Goal: Share content

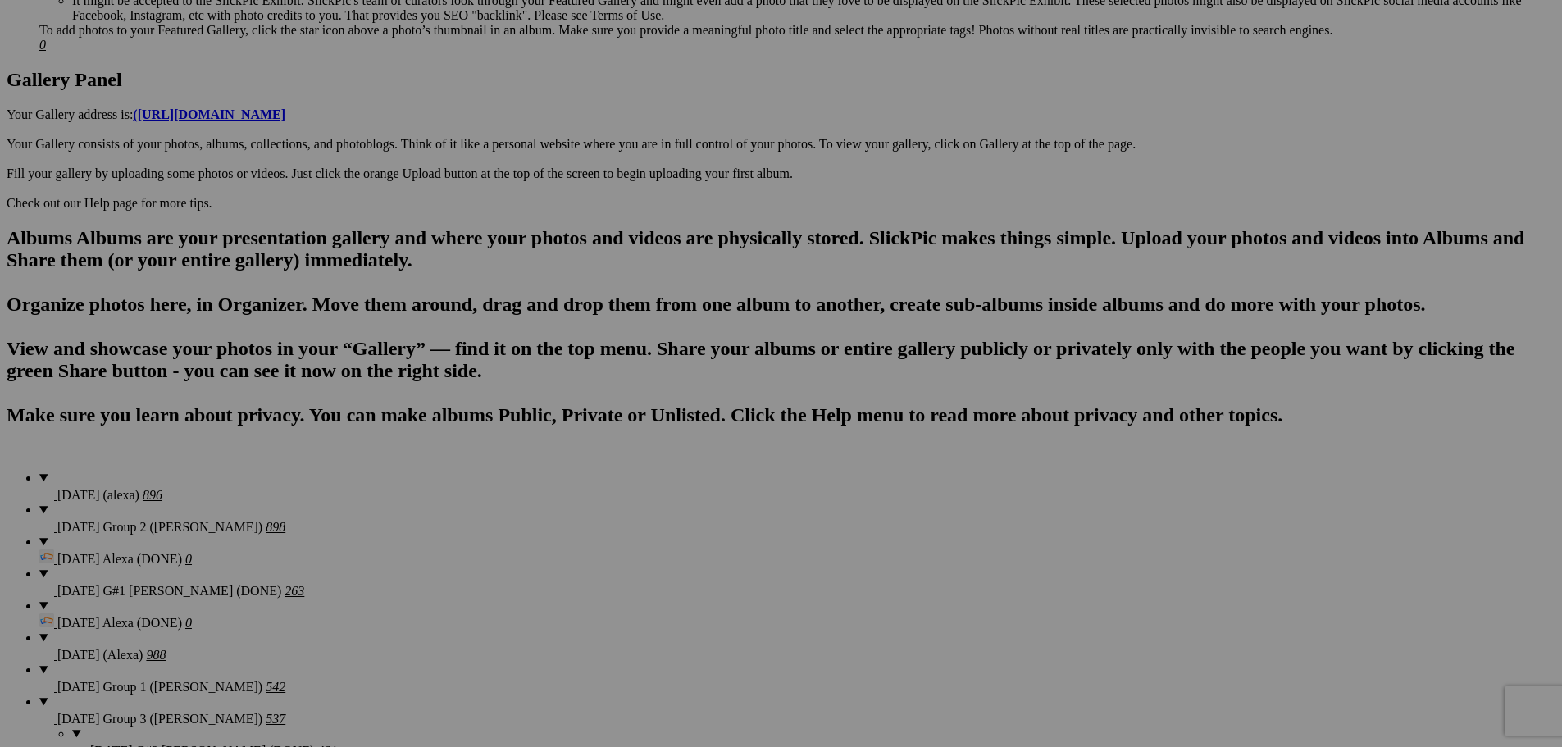
scroll to position [790, 0]
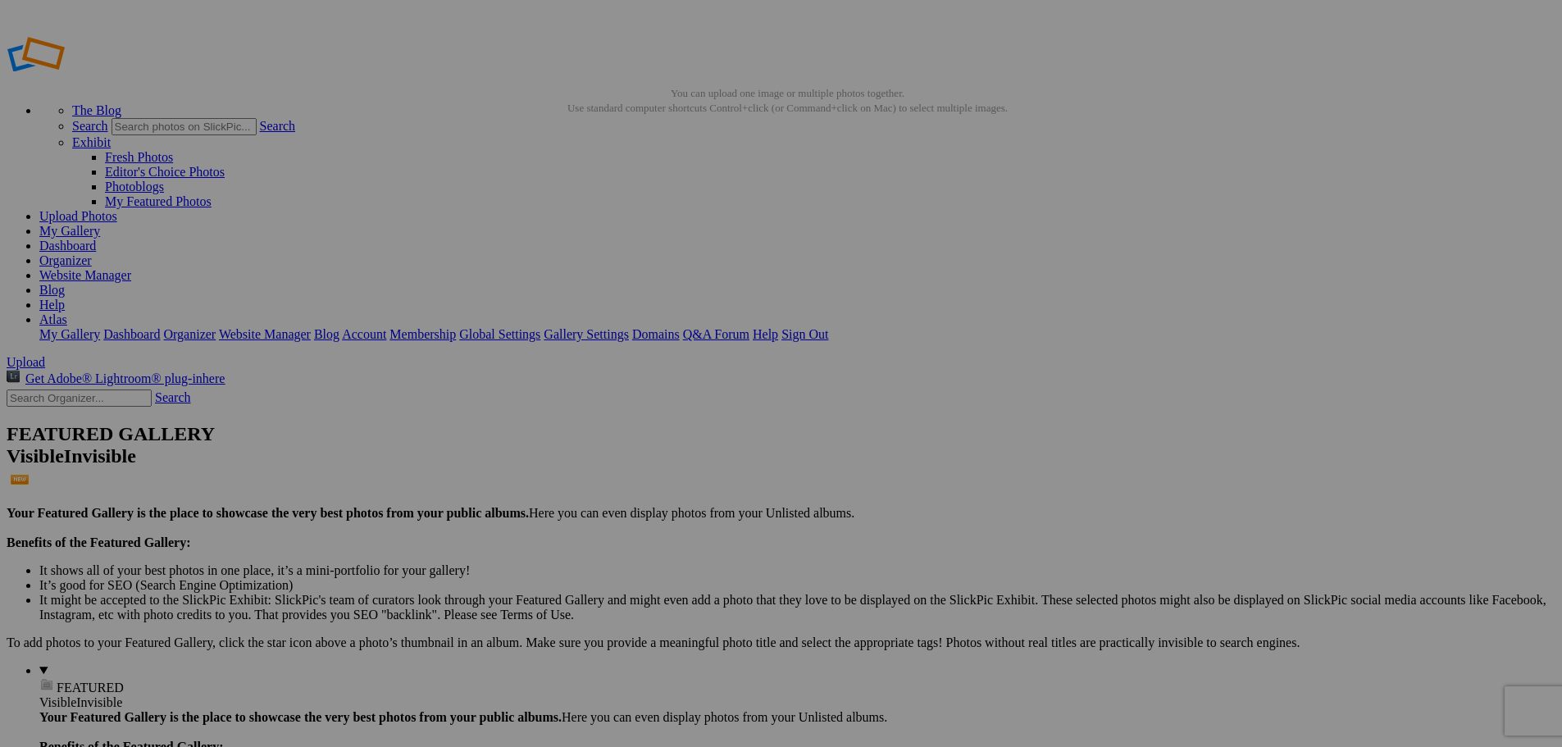
scroll to position [790, 0]
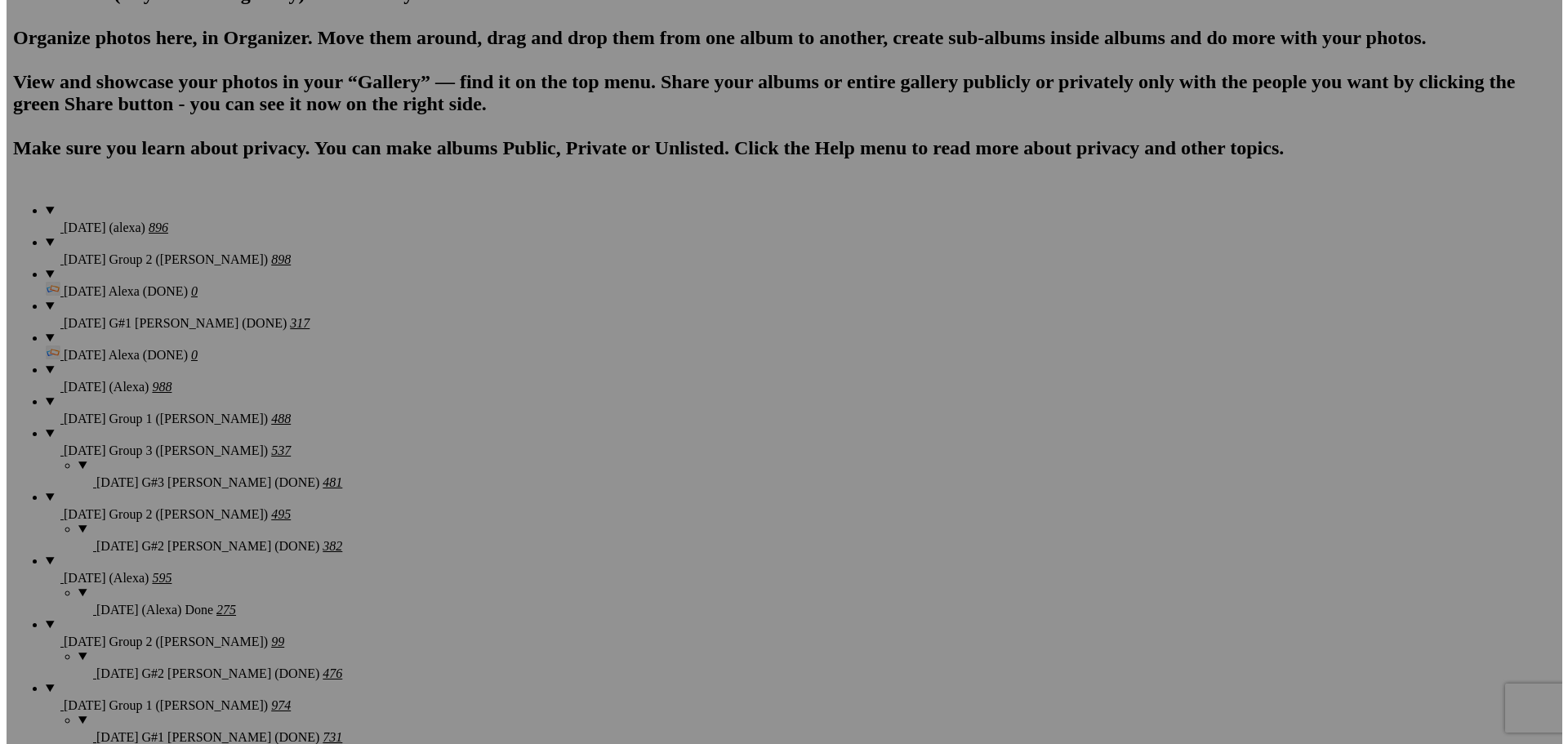
scroll to position [1114, 0]
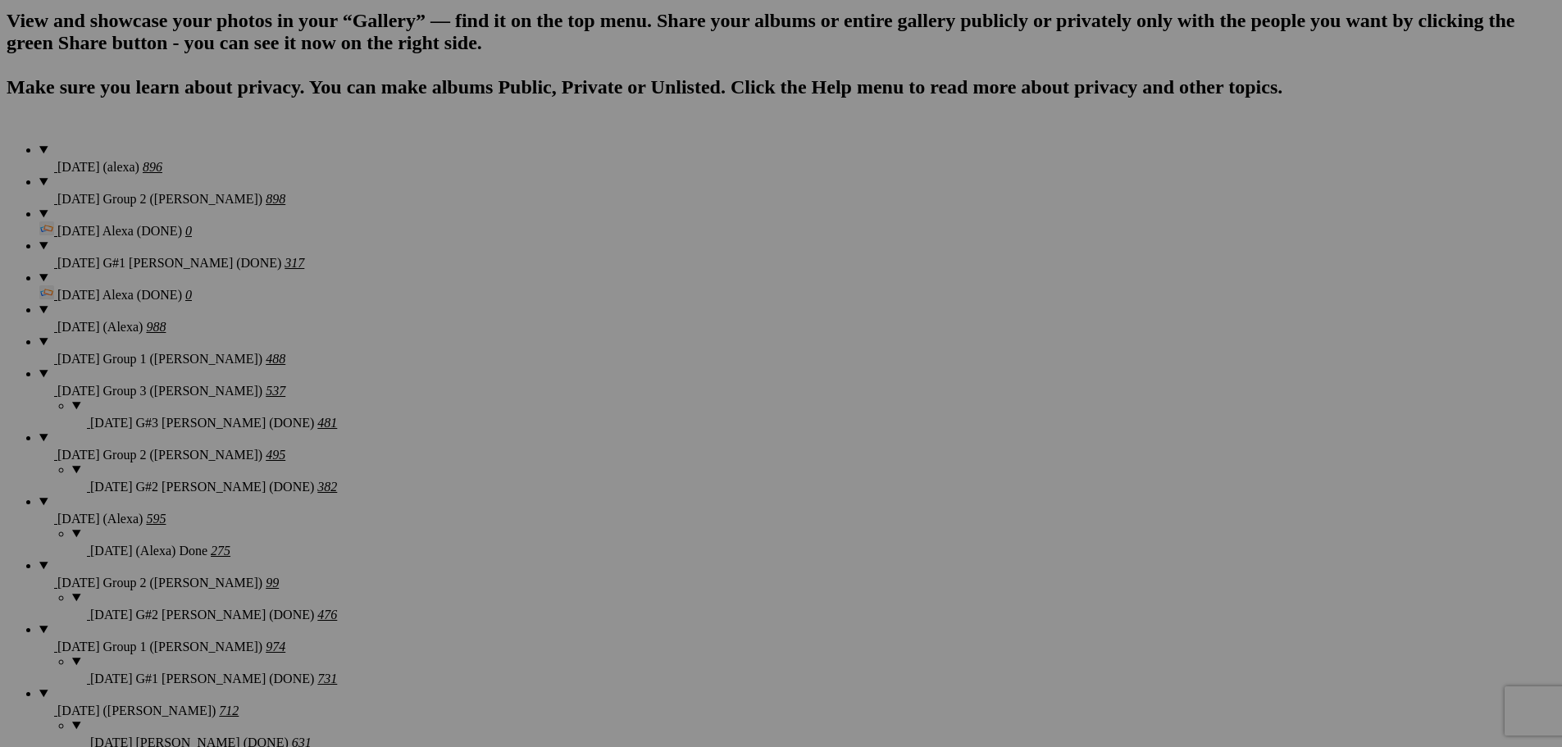
type textarea "<!-- SlickPic.com image hosting. HTML Bulk Share code Starts Here --> <div styl…"
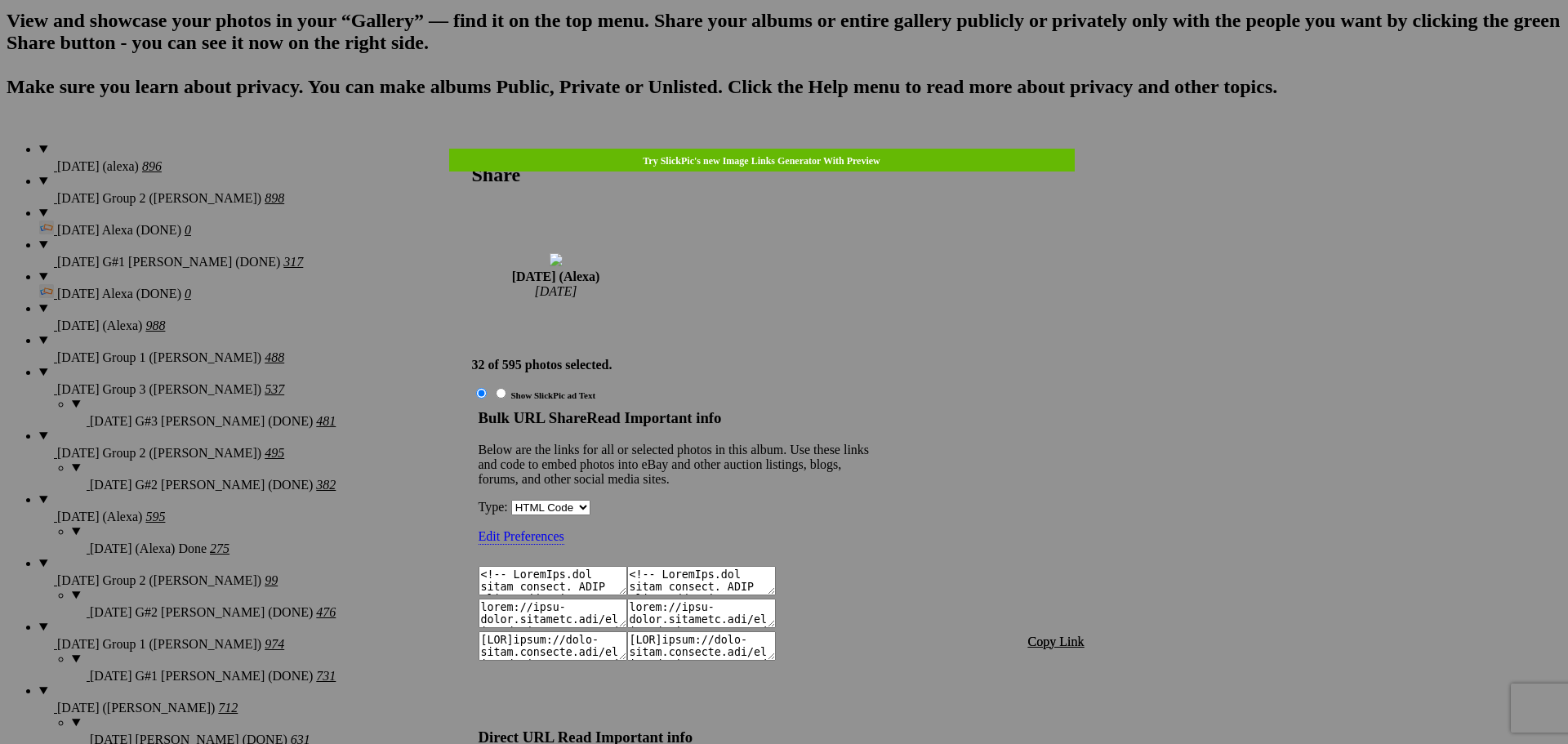
scroll to position [1114, 0]
click at [1061, 634] on span "Copy Link" at bounding box center [1056, 641] width 57 height 14
